Goal: Task Accomplishment & Management: Use online tool/utility

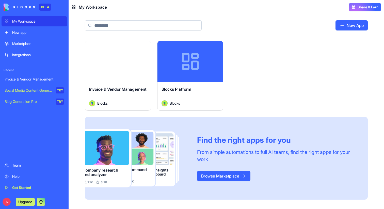
click at [120, 60] on button "Launch" at bounding box center [118, 61] width 38 height 10
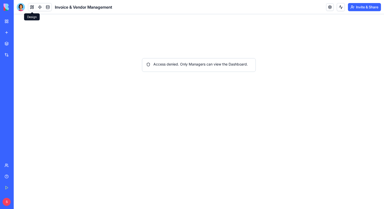
click at [31, 7] on button at bounding box center [32, 7] width 8 height 8
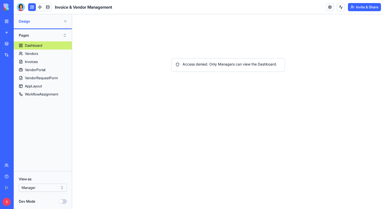
click at [42, 187] on html "BETA My Workspace New app Marketplace Integrations Recent Invoice & Vendor Mana…" at bounding box center [192, 104] width 384 height 209
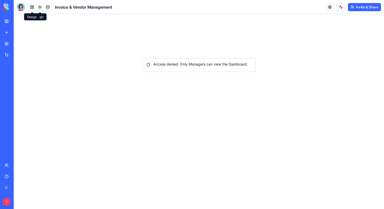
click at [31, 5] on button at bounding box center [32, 7] width 8 height 8
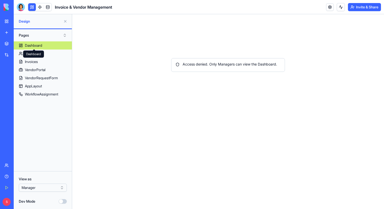
click at [32, 51] on icon at bounding box center [34, 51] width 4 height 4
click at [32, 54] on div "Dashboard Dashboard" at bounding box center [33, 53] width 21 height 7
click at [24, 54] on link "Vendors" at bounding box center [43, 53] width 58 height 8
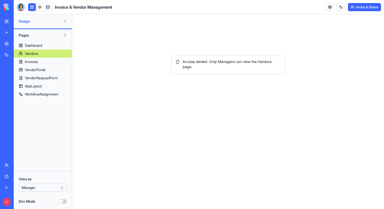
click at [52, 188] on html "BETA My Workspace New app Marketplace Integrations Recent Invoice & Vendor Mana…" at bounding box center [192, 104] width 384 height 209
click at [50, 191] on html "BETA My Workspace New app Marketplace Integrations Recent Invoice & Vendor Mana…" at bounding box center [192, 104] width 384 height 209
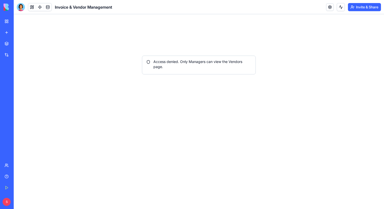
click at [369, 8] on button "Invite & Share" at bounding box center [364, 7] width 33 height 8
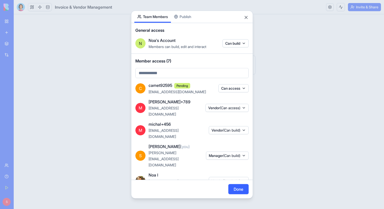
click at [236, 153] on span "(Can build)" at bounding box center [231, 155] width 17 height 4
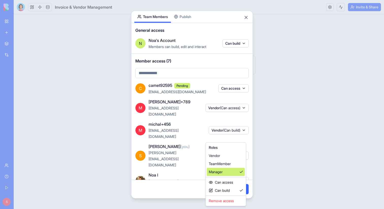
click at [231, 172] on div "Manager" at bounding box center [226, 172] width 38 height 8
click at [181, 171] on div at bounding box center [192, 104] width 384 height 209
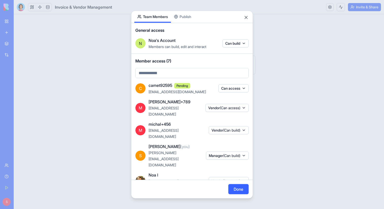
click at [238, 187] on button "Done" at bounding box center [238, 189] width 20 height 10
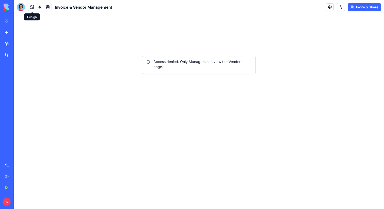
click at [31, 7] on button at bounding box center [32, 7] width 8 height 8
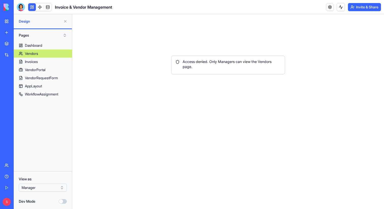
click at [52, 189] on html "BETA My Workspace New app Marketplace Integrations Recent Invoice & Vendor Mana…" at bounding box center [192, 104] width 384 height 209
click at [57, 134] on html "BETA My Workspace New app Marketplace Integrations Recent Invoice & Vendor Mana…" at bounding box center [192, 104] width 384 height 209
click at [31, 62] on div "Invoices" at bounding box center [31, 61] width 13 height 5
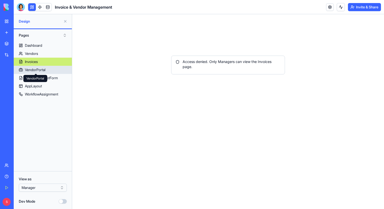
click at [33, 75] on body "BETA My Workspace New app Marketplace Integrations Recent Invoice & Vendor Mana…" at bounding box center [192, 104] width 384 height 209
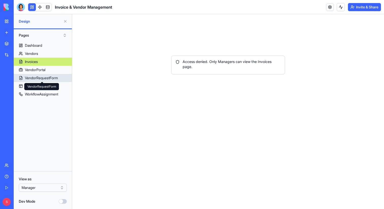
click at [37, 79] on div "VendorRequestForm" at bounding box center [41, 77] width 33 height 5
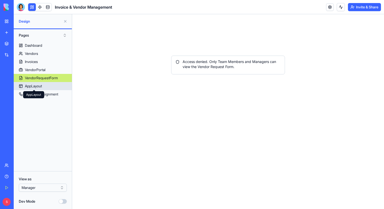
click at [38, 89] on link "AppLayout" at bounding box center [43, 86] width 58 height 8
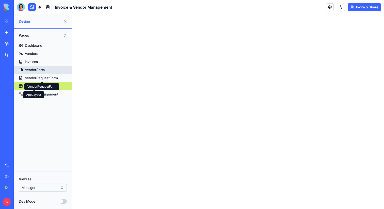
click at [38, 72] on div "VendorPortal" at bounding box center [35, 69] width 21 height 5
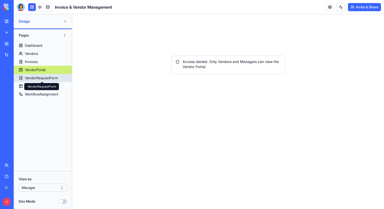
click at [39, 87] on div "VendorRequestForm VendorRequestForm" at bounding box center [41, 86] width 35 height 7
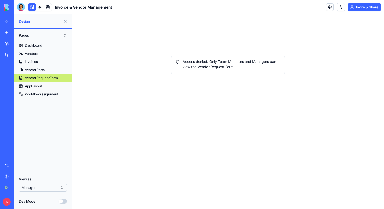
click at [65, 21] on button at bounding box center [65, 21] width 8 height 8
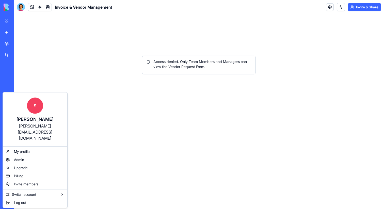
click at [366, 7] on html "BETA My Workspace New app Marketplace Integrations Recent Invoice & Vendor Mana…" at bounding box center [192, 104] width 384 height 209
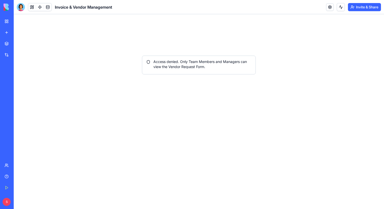
click at [366, 7] on button "Invite & Share" at bounding box center [364, 7] width 33 height 8
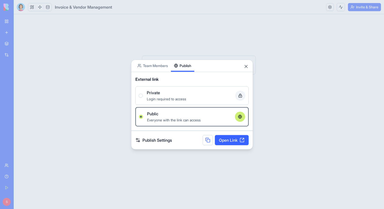
click at [188, 16] on body "BETA My Workspace New app Marketplace Integrations Recent Invoice & Vendor Mana…" at bounding box center [192, 104] width 384 height 209
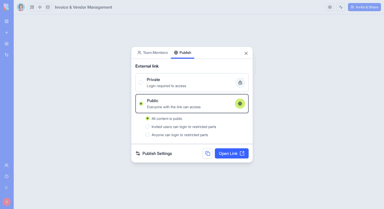
click at [187, 82] on div "Login required to access" at bounding box center [189, 85] width 84 height 6
click at [143, 82] on button "Private Login required to access" at bounding box center [141, 82] width 4 height 4
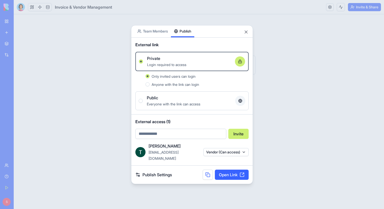
click at [190, 96] on label "Public Everyone with the link can access" at bounding box center [191, 100] width 113 height 19
click at [143, 99] on button "Public Everyone with the link can access" at bounding box center [141, 101] width 4 height 4
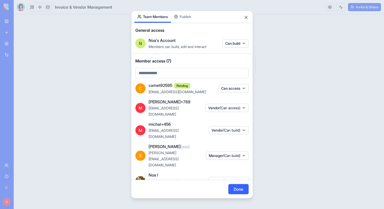
click at [158, 54] on div "Share App Team Members Publish General access N Noa's Account Members can build…" at bounding box center [192, 104] width 122 height 188
click at [228, 153] on span "(Can build)" at bounding box center [231, 155] width 17 height 4
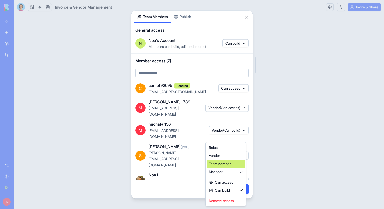
click at [226, 163] on div "TeamMember" at bounding box center [226, 164] width 38 height 8
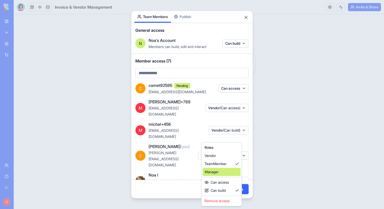
click at [222, 172] on div "Manager" at bounding box center [221, 172] width 38 height 8
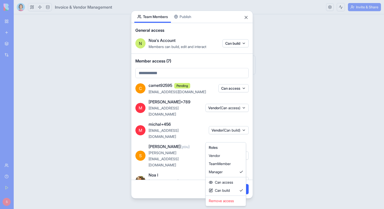
click at [246, 188] on div at bounding box center [192, 104] width 384 height 209
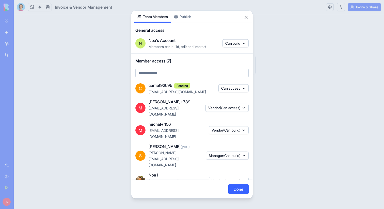
click at [238, 188] on button "Done" at bounding box center [238, 189] width 20 height 10
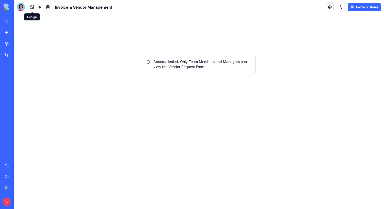
click at [31, 10] on button at bounding box center [32, 7] width 8 height 8
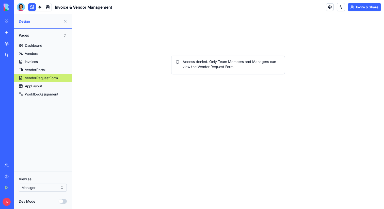
click at [52, 184] on html "BETA My Workspace New app Marketplace Integrations Recent Invoice & Vendor Mana…" at bounding box center [192, 104] width 384 height 209
click at [50, 185] on html "BETA My Workspace New app Marketplace Integrations Recent Invoice & Vendor Mana…" at bounding box center [192, 104] width 384 height 209
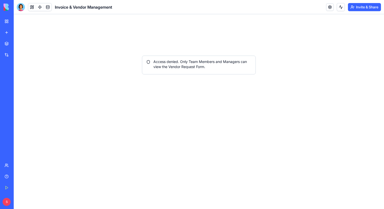
click at [19, 22] on div "My Workspace" at bounding box center [15, 21] width 7 height 5
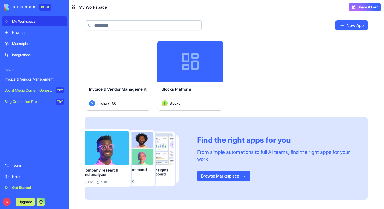
click at [123, 65] on button "Launch" at bounding box center [118, 61] width 38 height 10
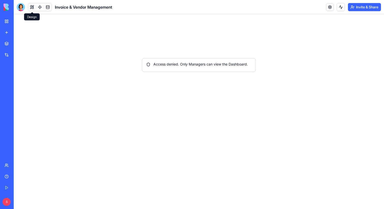
click at [31, 8] on button at bounding box center [32, 7] width 8 height 8
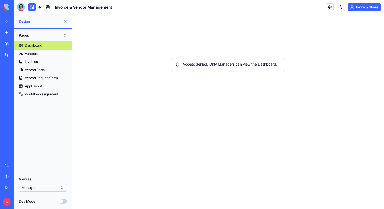
click at [41, 188] on html "BETA My Workspace New app Marketplace Integrations Recent Invoice & Vendor Mana…" at bounding box center [192, 104] width 384 height 209
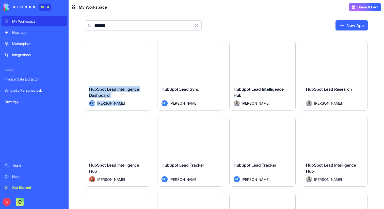
scroll to position [81, 0]
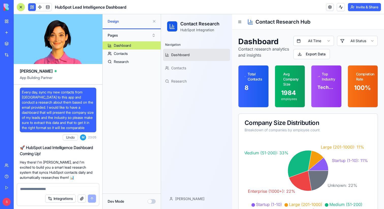
scroll to position [337, 0]
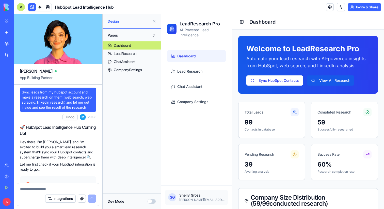
scroll to position [15519, 0]
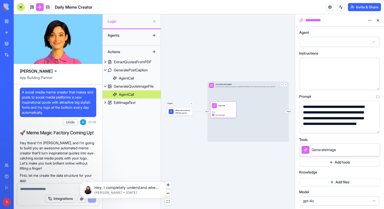
scroll to position [15, 0]
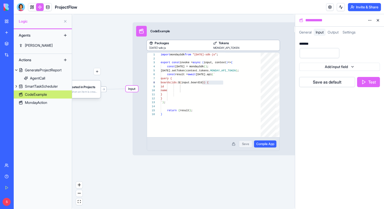
scroll to position [32, 72]
